Goal: Information Seeking & Learning: Learn about a topic

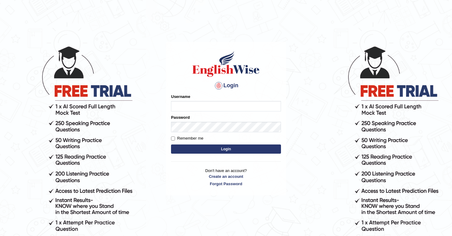
click at [204, 106] on input "Username" at bounding box center [226, 106] width 110 height 10
click at [151, 133] on body "Login Please fix the following errors: Username Password Remember me Login Don'…" at bounding box center [226, 141] width 452 height 236
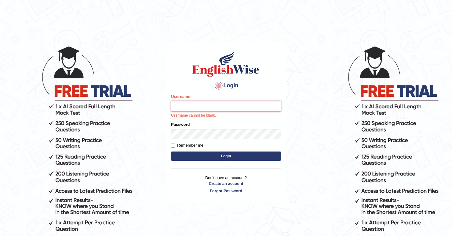
click at [176, 105] on input "Username" at bounding box center [226, 106] width 110 height 10
type input "kjraya"
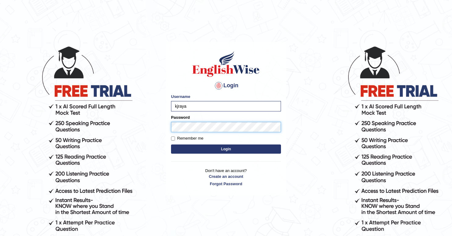
click at [171, 144] on button "Login" at bounding box center [226, 148] width 110 height 9
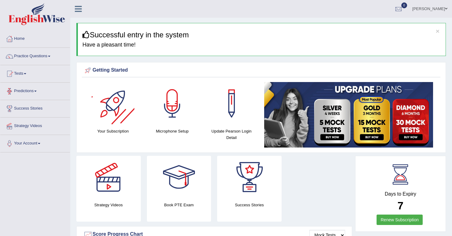
click at [29, 76] on link "Tests" at bounding box center [35, 72] width 70 height 15
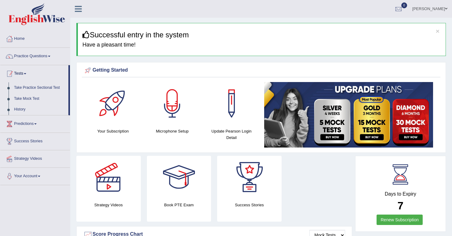
click at [33, 54] on link "Practice Questions" at bounding box center [35, 55] width 70 height 15
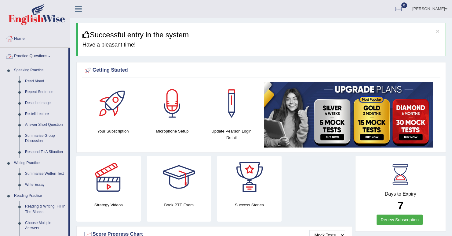
click at [35, 58] on link "Practice Questions" at bounding box center [34, 55] width 68 height 15
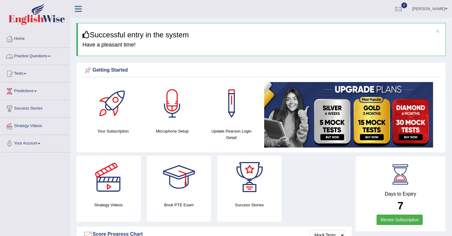
click at [35, 58] on link "Practice Questions" at bounding box center [35, 55] width 70 height 15
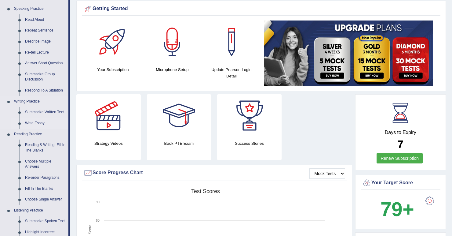
scroll to position [73, 0]
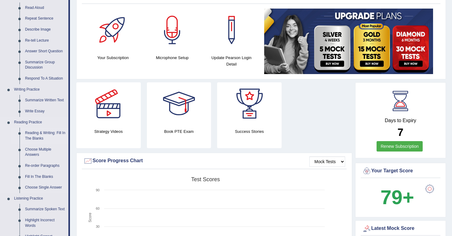
click at [35, 136] on link "Reading & Writing: Fill In The Blanks" at bounding box center [45, 135] width 46 height 16
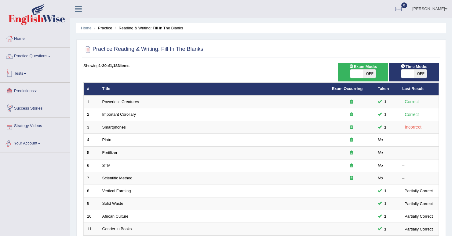
click at [35, 58] on link "Practice Questions" at bounding box center [35, 55] width 70 height 15
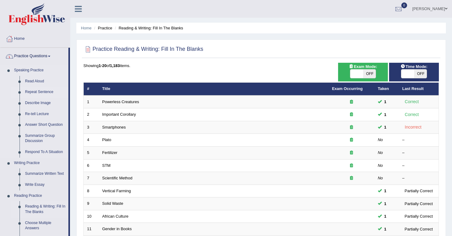
scroll to position [24, 0]
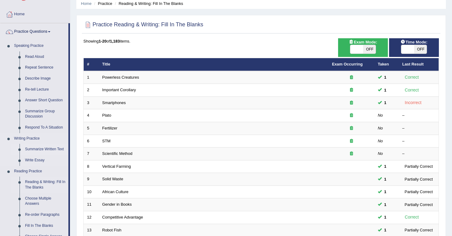
click at [39, 147] on link "Summarize Written Text" at bounding box center [45, 149] width 46 height 11
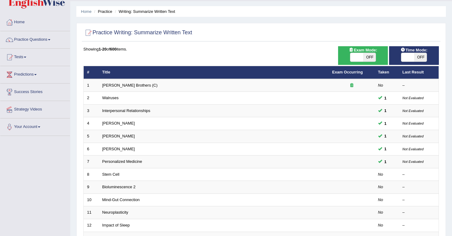
scroll to position [24, 0]
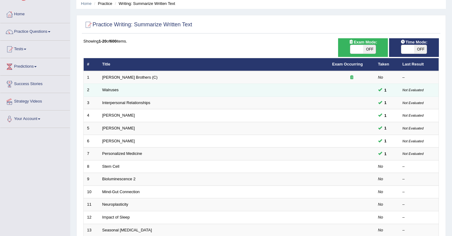
click at [332, 87] on td at bounding box center [352, 90] width 46 height 13
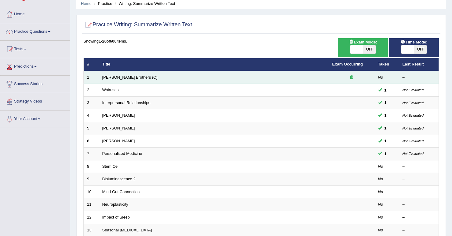
click at [245, 77] on td "Wright Brothers (C)" at bounding box center [214, 77] width 230 height 13
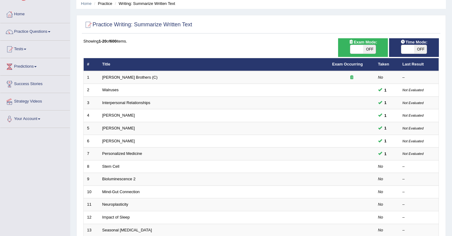
click at [233, 41] on div "Showing 1-20 of 600 items." at bounding box center [261, 41] width 356 height 6
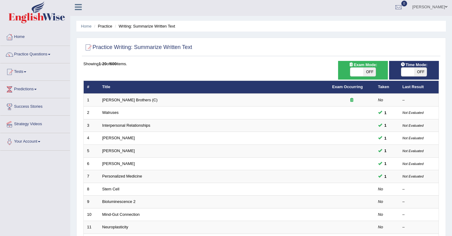
scroll to position [0, 0]
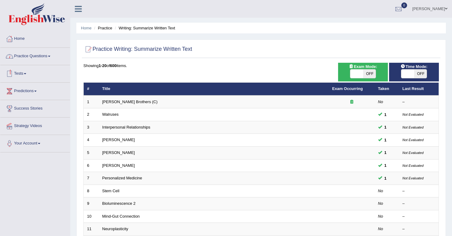
click at [35, 57] on link "Practice Questions" at bounding box center [35, 55] width 70 height 15
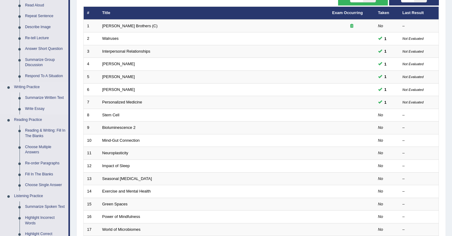
scroll to position [98, 0]
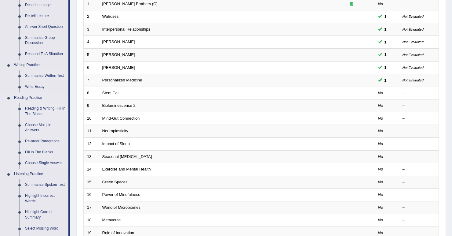
click at [44, 106] on link "Reading & Writing: Fill In The Blanks" at bounding box center [45, 111] width 46 height 16
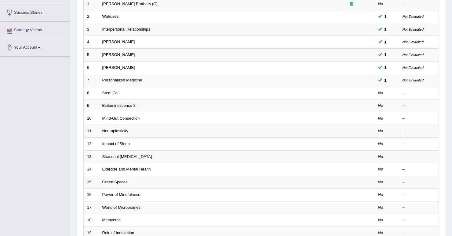
scroll to position [109, 0]
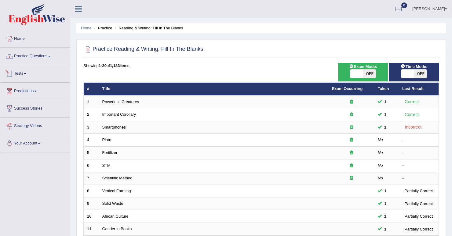
click at [39, 58] on link "Practice Questions" at bounding box center [35, 55] width 70 height 15
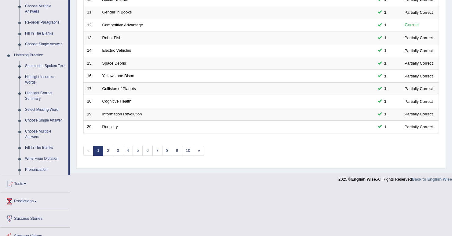
scroll to position [220, 0]
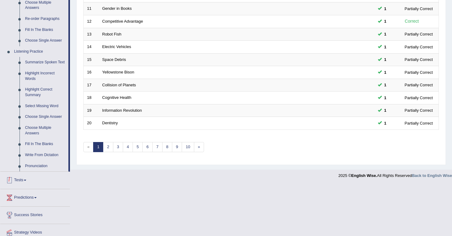
click at [28, 181] on link "Tests" at bounding box center [35, 179] width 70 height 15
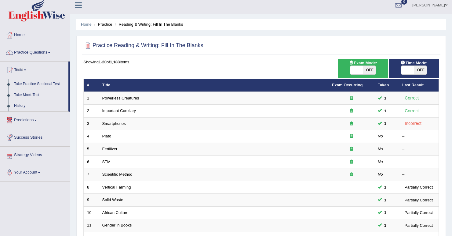
scroll to position [0, 0]
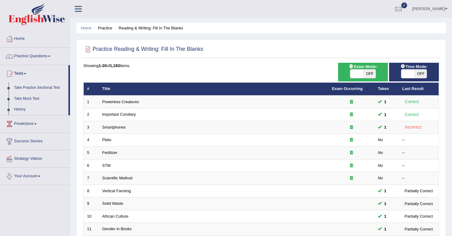
click at [41, 88] on link "Take Practice Sectional Test" at bounding box center [39, 87] width 57 height 11
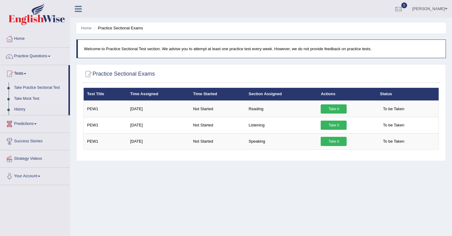
click at [31, 99] on link "Take Mock Test" at bounding box center [39, 98] width 57 height 11
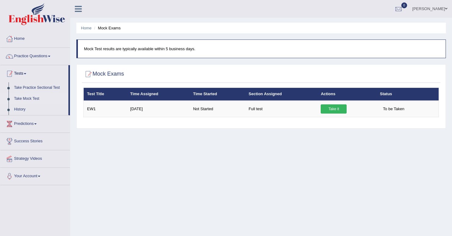
click at [32, 57] on link "Practice Questions" at bounding box center [35, 55] width 70 height 15
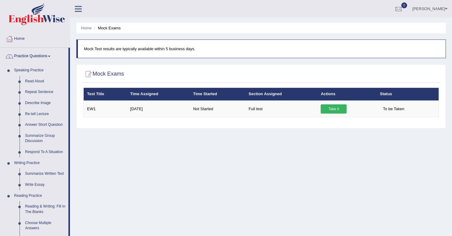
click at [42, 57] on link "Practice Questions" at bounding box center [34, 55] width 68 height 15
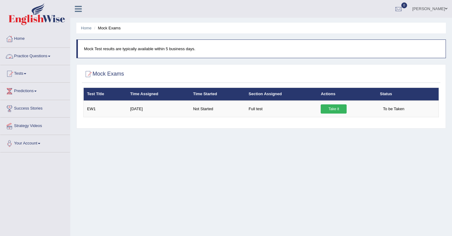
click at [42, 57] on link "Practice Questions" at bounding box center [35, 55] width 70 height 15
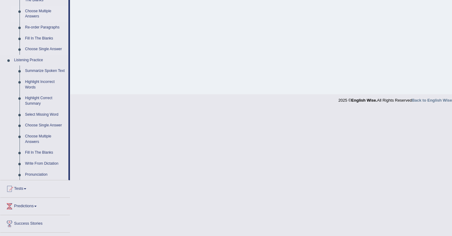
scroll to position [220, 0]
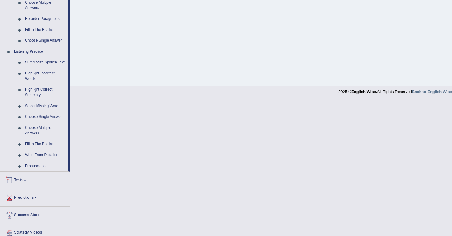
click at [27, 179] on link "Tests" at bounding box center [35, 179] width 70 height 15
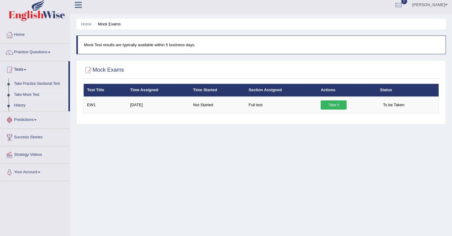
scroll to position [0, 0]
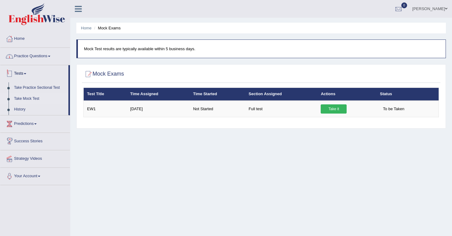
click at [50, 58] on link "Practice Questions" at bounding box center [35, 55] width 70 height 15
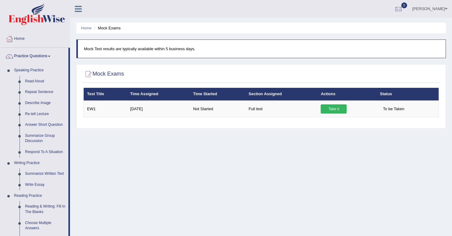
click at [109, 163] on div "Home Mock Exams Mock Test results are typically available within 5 business day…" at bounding box center [261, 153] width 382 height 306
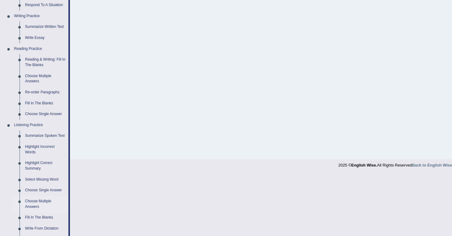
scroll to position [122, 0]
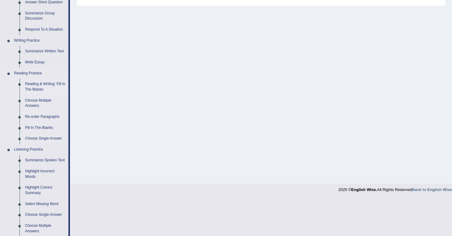
click at [34, 86] on link "Reading & Writing: Fill In The Blanks" at bounding box center [45, 87] width 46 height 16
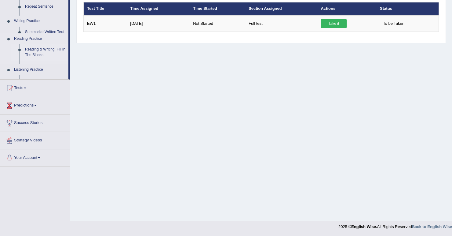
scroll to position [85, 0]
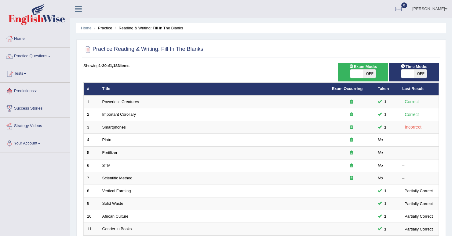
click at [23, 75] on link "Tests" at bounding box center [35, 72] width 70 height 15
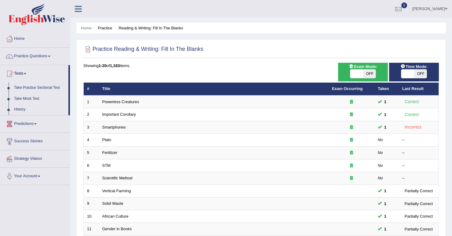
click at [49, 53] on link "Practice Questions" at bounding box center [35, 55] width 70 height 15
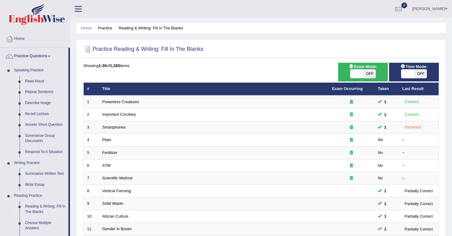
click at [70, 42] on div "Home Practice Reading & Writing: Fill In The Blanks Practice Reading & Writing:…" at bounding box center [261, 194] width 382 height 389
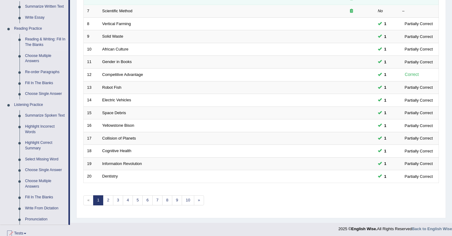
scroll to position [171, 0]
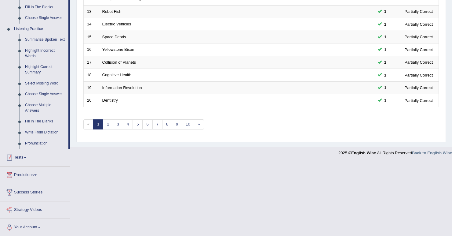
click at [31, 154] on link "Tests" at bounding box center [35, 156] width 70 height 15
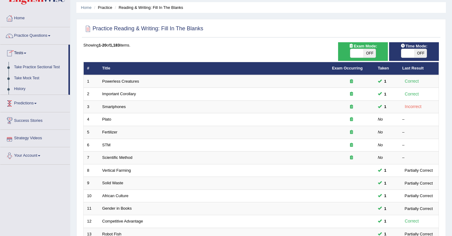
scroll to position [20, 0]
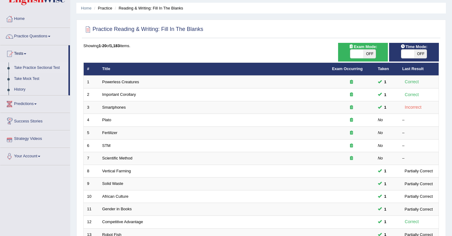
click at [40, 69] on link "Take Practice Sectional Test" at bounding box center [39, 67] width 57 height 11
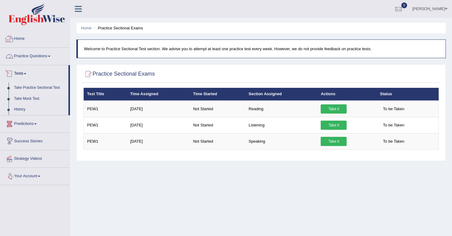
click at [11, 37] on div at bounding box center [9, 38] width 9 height 9
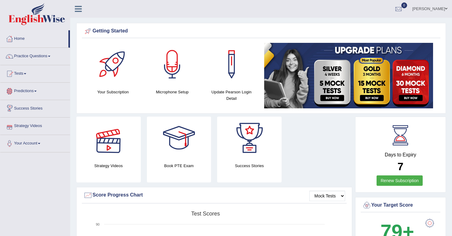
click at [36, 90] on link "Predictions" at bounding box center [35, 90] width 70 height 15
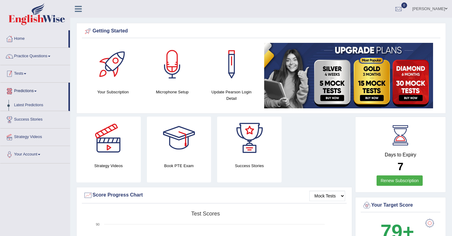
click at [31, 75] on link "Tests" at bounding box center [35, 72] width 70 height 15
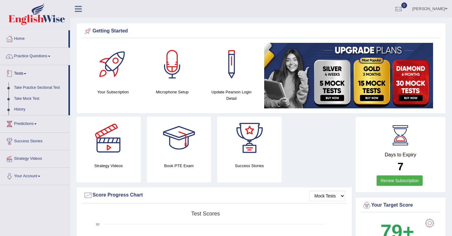
click at [45, 59] on link "Practice Questions" at bounding box center [35, 55] width 70 height 15
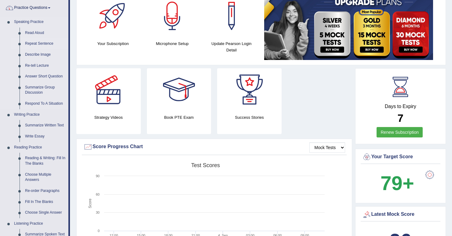
scroll to position [49, 0]
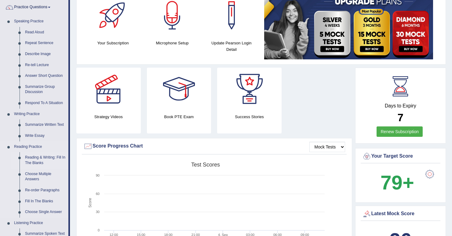
click at [32, 163] on link "Reading & Writing: Fill In The Blanks" at bounding box center [45, 160] width 46 height 16
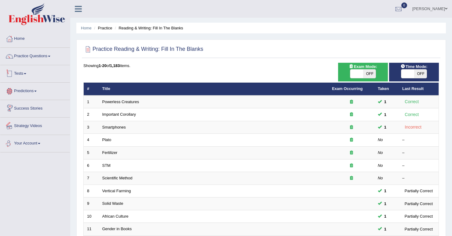
click at [40, 62] on link "Practice Questions" at bounding box center [35, 55] width 70 height 15
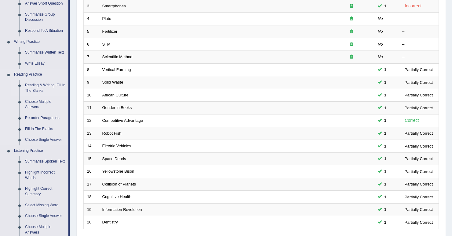
scroll to position [122, 0]
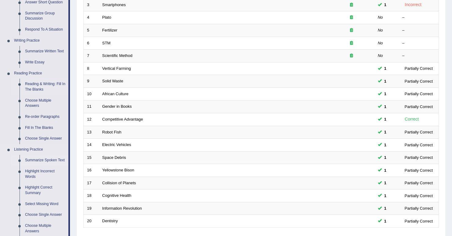
click at [41, 160] on link "Summarize Spoken Text" at bounding box center [45, 160] width 46 height 11
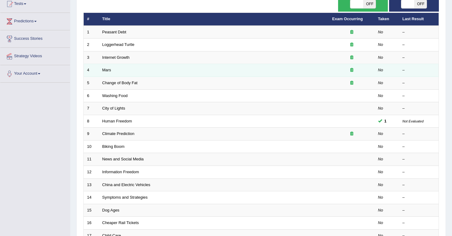
scroll to position [73, 0]
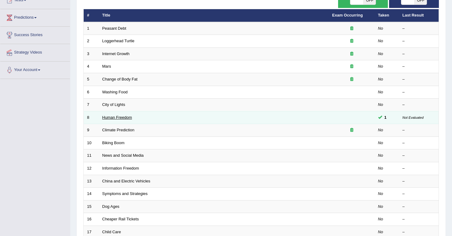
click at [113, 117] on link "Human Freedom" at bounding box center [117, 117] width 30 height 5
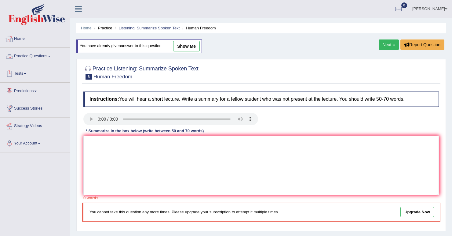
click at [29, 42] on link "Home" at bounding box center [35, 37] width 70 height 15
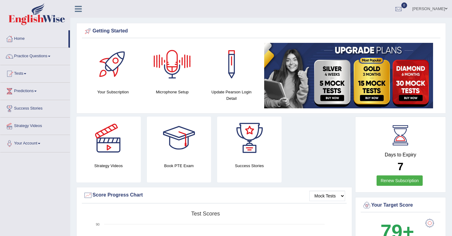
click at [443, 8] on link "[PERSON_NAME]" at bounding box center [430, 8] width 44 height 16
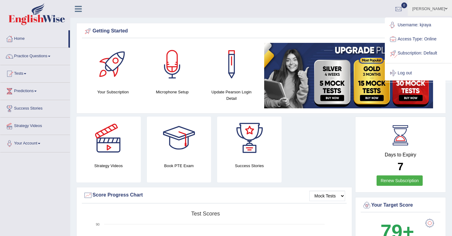
click at [406, 69] on link "Log out" at bounding box center [419, 73] width 66 height 14
